Goal: Find contact information: Find contact information

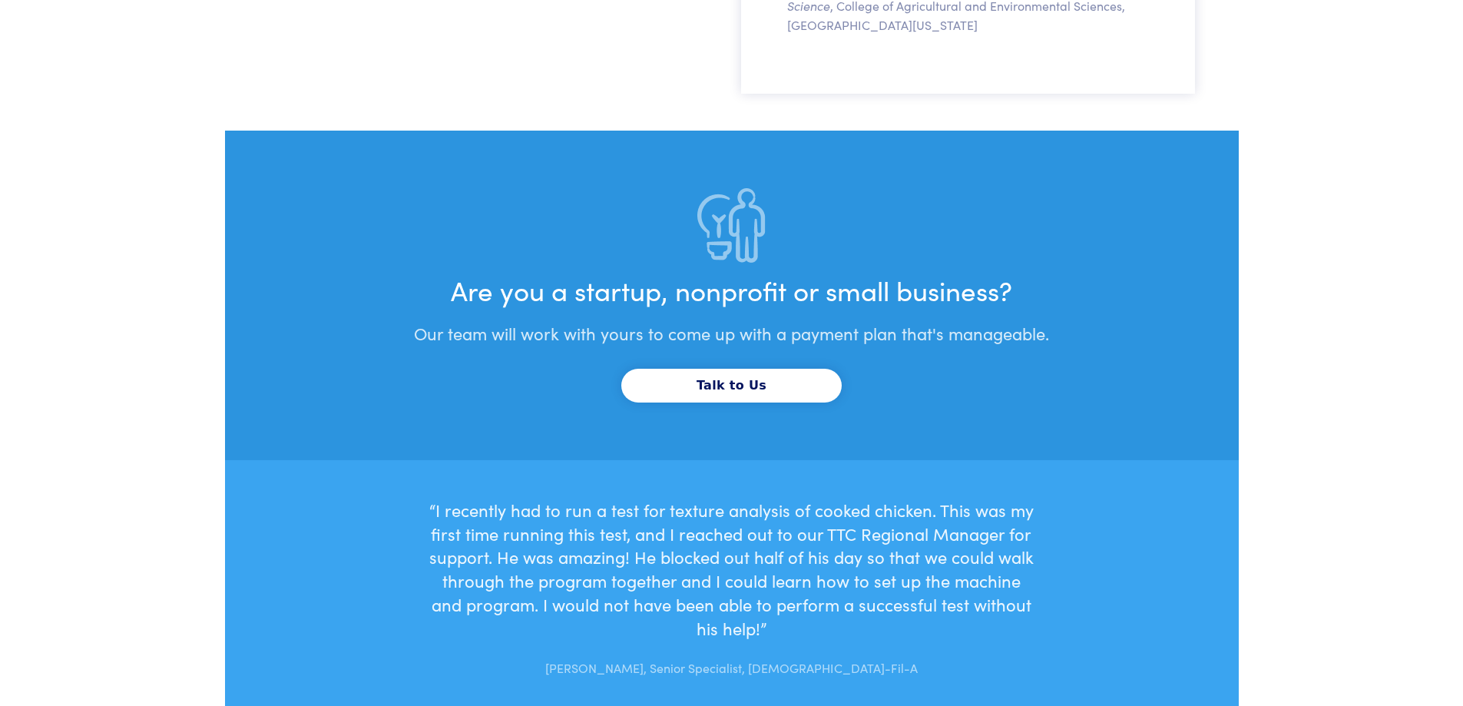
scroll to position [5172, 0]
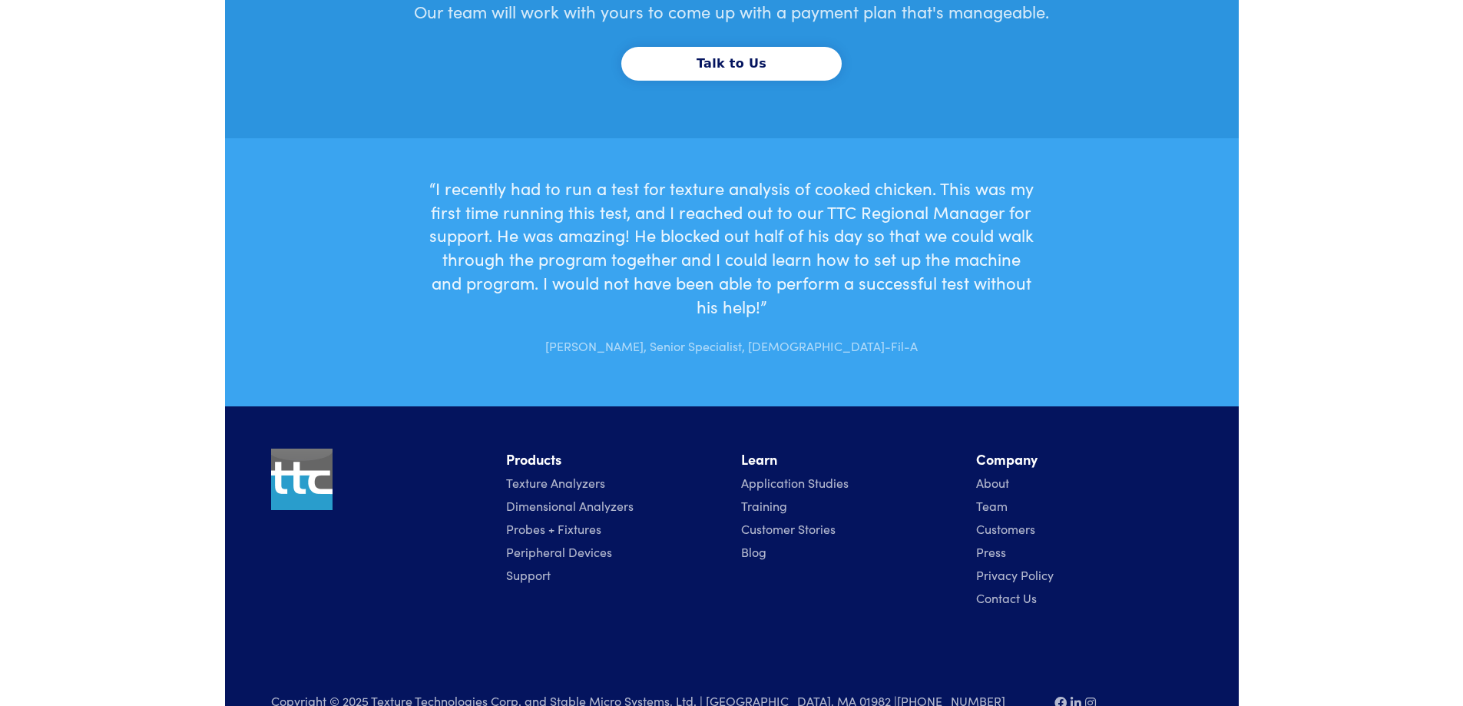
click at [978, 589] on link "Contact Us" at bounding box center [1006, 597] width 61 height 17
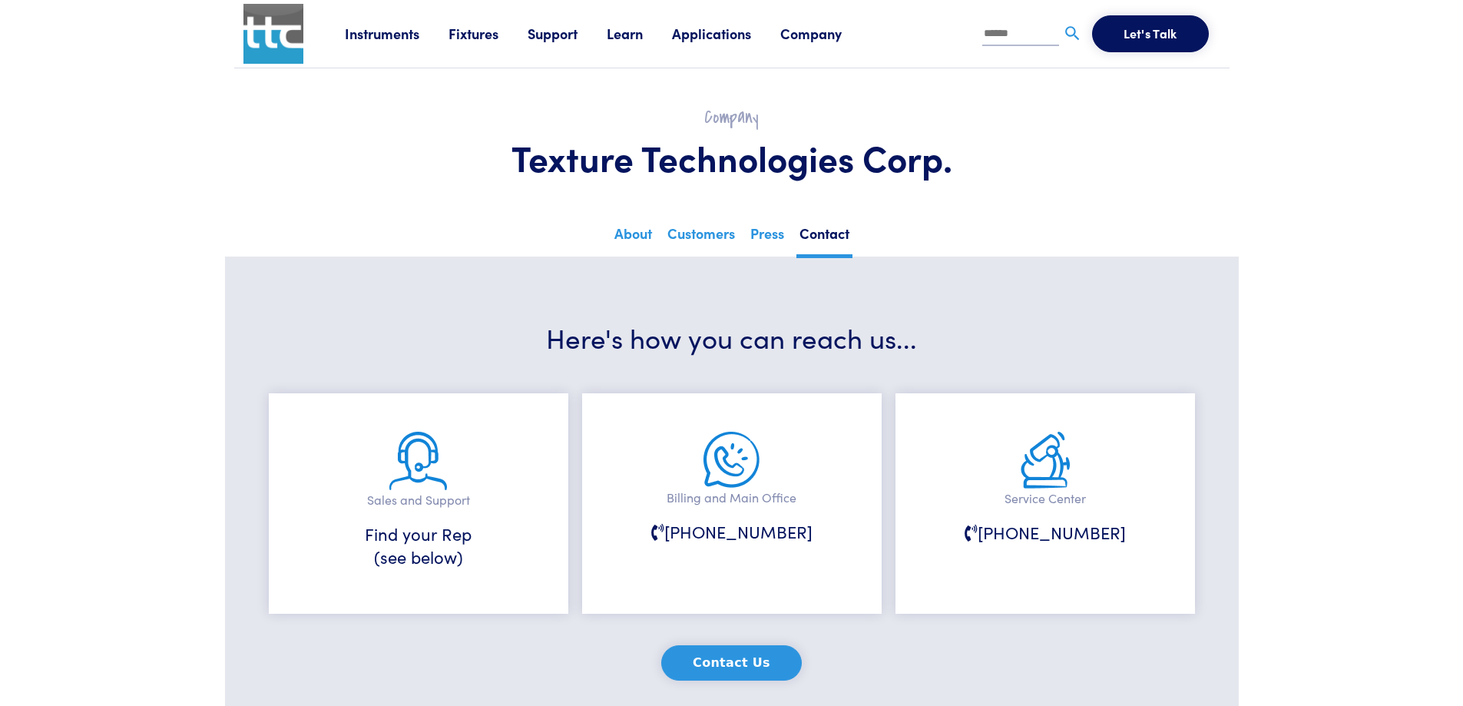
click at [821, 31] on link "Company" at bounding box center [825, 33] width 91 height 19
click at [1091, 105] on link "Contact" at bounding box center [1089, 104] width 63 height 27
click at [637, 233] on link "About" at bounding box center [633, 239] width 44 height 38
